Goal: Entertainment & Leisure: Consume media (video, audio)

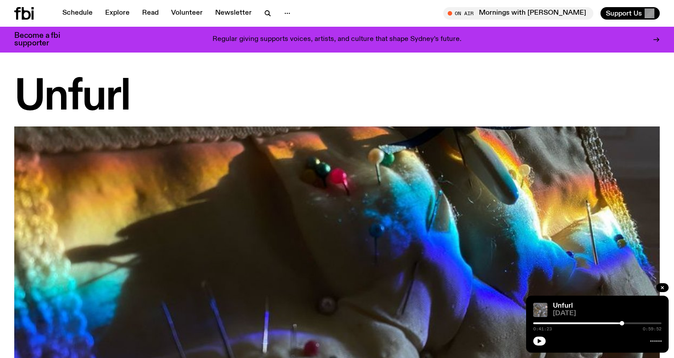
scroll to position [1123, 0]
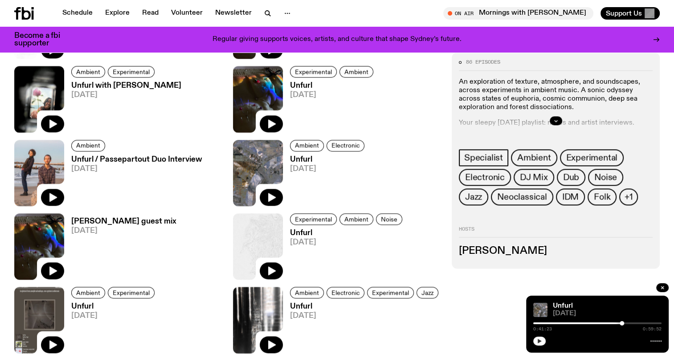
click at [541, 341] on button "button" at bounding box center [539, 341] width 12 height 9
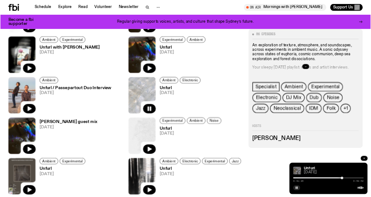
scroll to position [1190, 0]
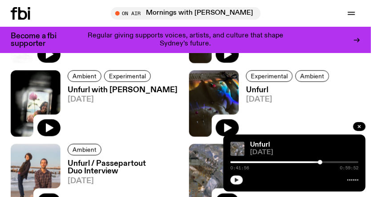
click at [238, 176] on button "button" at bounding box center [237, 179] width 12 height 9
click at [240, 176] on button "button" at bounding box center [237, 179] width 12 height 9
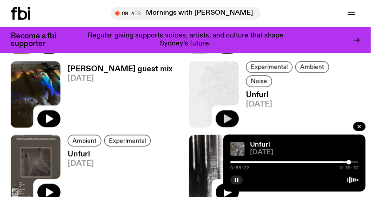
scroll to position [1346, 0]
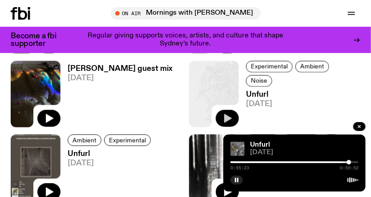
click at [228, 116] on icon "button" at bounding box center [228, 118] width 8 height 9
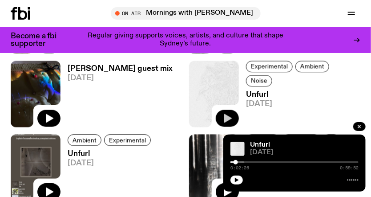
click at [229, 122] on icon "button" at bounding box center [227, 118] width 11 height 11
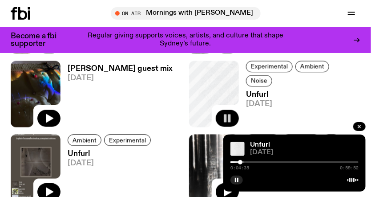
click at [248, 159] on div "0:04:35 0:59:52" at bounding box center [295, 164] width 128 height 11
click at [253, 161] on div at bounding box center [295, 162] width 128 height 2
click at [264, 159] on div "0:11:32 0:59:52" at bounding box center [295, 164] width 128 height 11
click at [259, 161] on div at bounding box center [295, 162] width 128 height 2
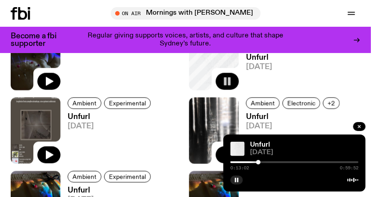
scroll to position [1384, 0]
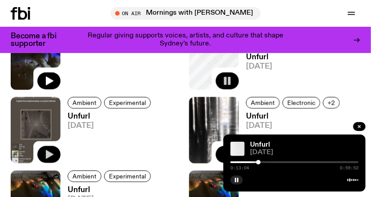
click at [44, 154] on icon "button" at bounding box center [49, 154] width 11 height 11
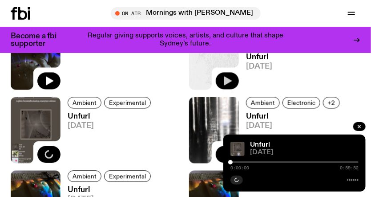
click at [238, 161] on div at bounding box center [181, 162] width 128 height 2
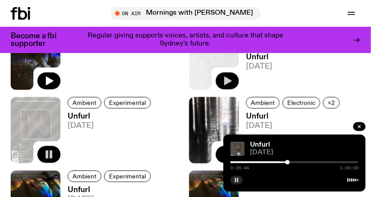
click at [237, 179] on rect "button" at bounding box center [237, 180] width 1 height 4
click at [236, 177] on icon "button" at bounding box center [236, 179] width 5 height 5
